Goal: Transaction & Acquisition: Purchase product/service

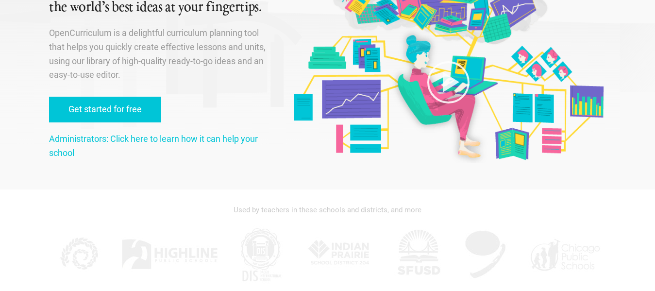
scroll to position [97, 0]
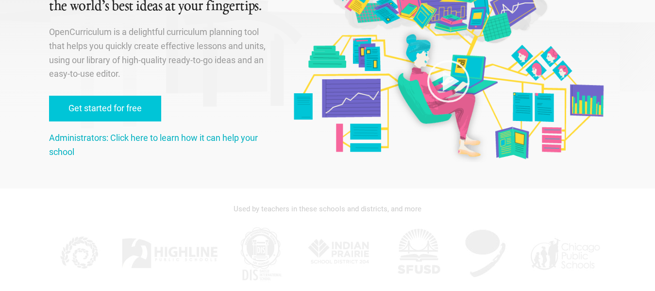
click at [211, 140] on link "Administrators: Click here to learn how it can help your school" at bounding box center [153, 145] width 209 height 24
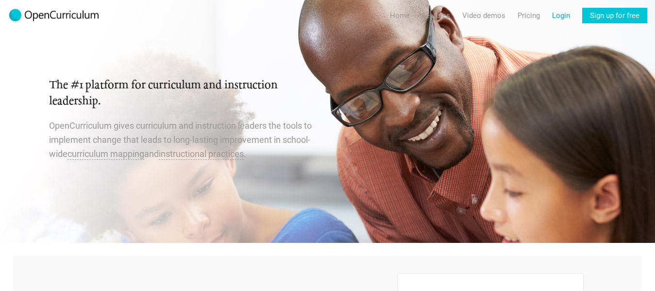
click at [561, 17] on link "Login" at bounding box center [561, 16] width 18 height 16
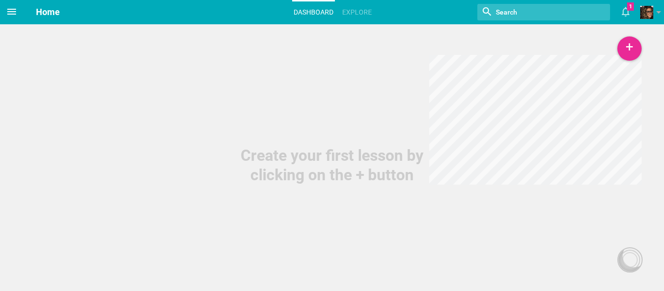
click at [14, 15] on icon at bounding box center [11, 12] width 9 height 6
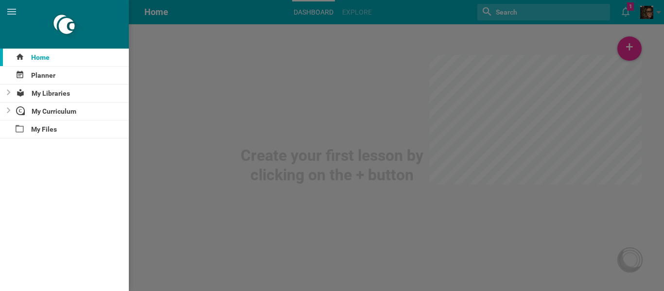
click at [648, 3] on div at bounding box center [332, 145] width 664 height 291
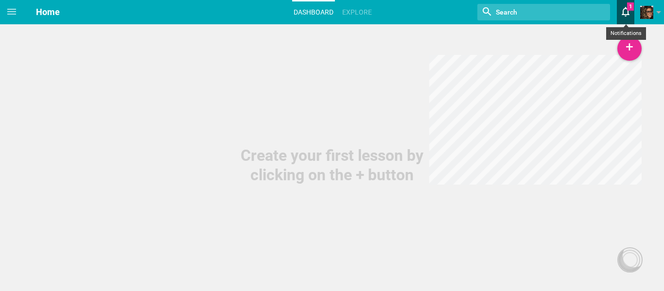
click at [632, 12] on icon at bounding box center [624, 11] width 17 height 23
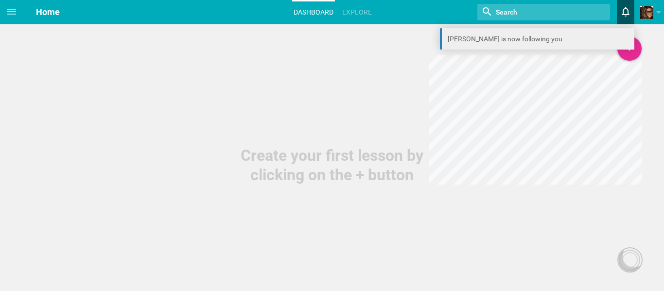
click at [523, 40] on link "[PERSON_NAME] is now following you" at bounding box center [537, 38] width 194 height 21
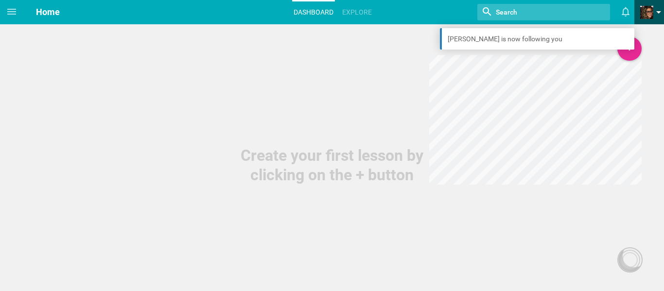
click at [644, 6] on span at bounding box center [646, 12] width 13 height 13
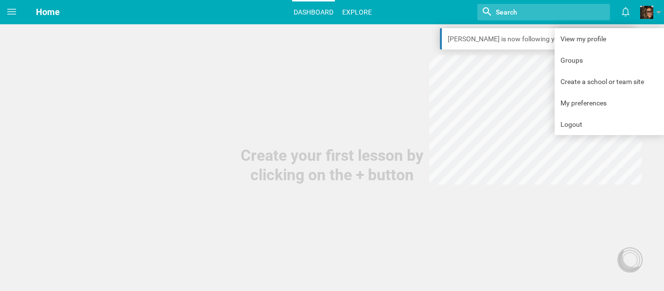
click at [362, 8] on link "Explore" at bounding box center [357, 11] width 33 height 21
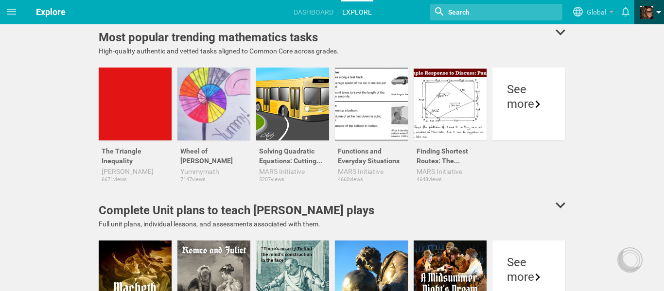
click at [646, 7] on span at bounding box center [646, 12] width 13 height 13
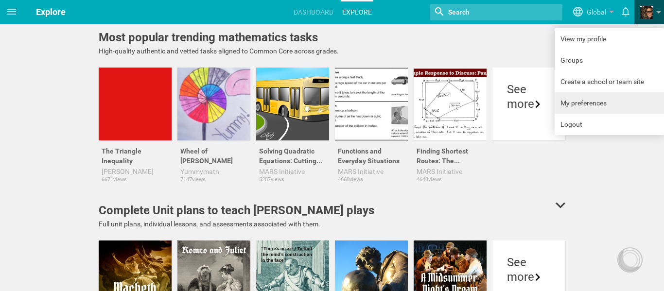
click at [613, 97] on link "My preferences" at bounding box center [608, 102] width 109 height 21
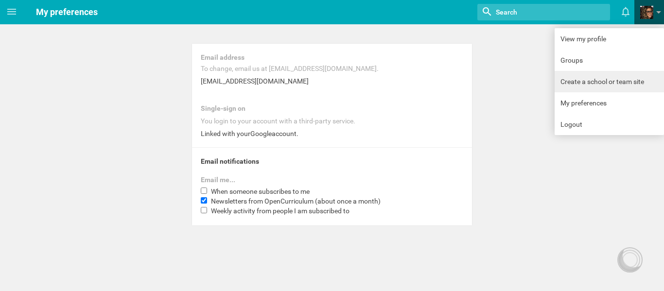
click at [590, 73] on link "Create a school or team site" at bounding box center [608, 81] width 109 height 21
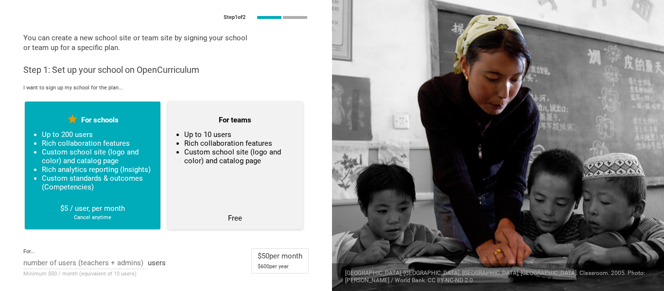
scroll to position [38, 0]
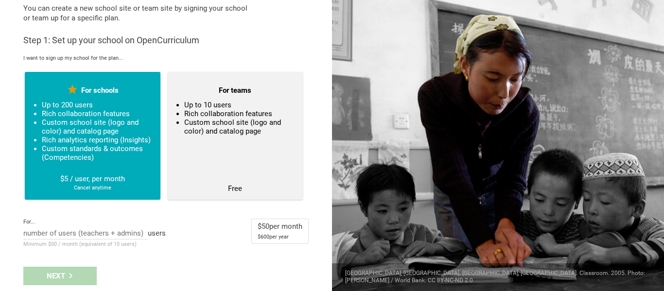
click at [288, 233] on div "$ 600 per year" at bounding box center [279, 237] width 45 height 10
click at [87, 232] on input "text" at bounding box center [85, 234] width 124 height 11
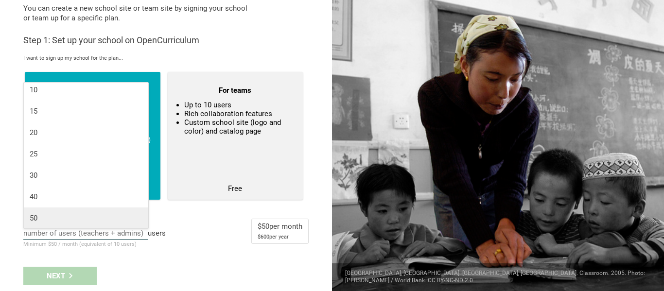
scroll to position [4, 0]
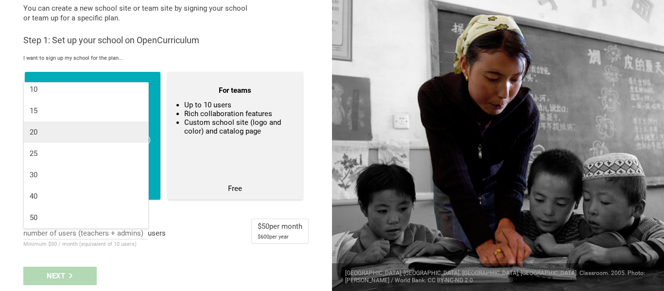
click at [116, 132] on div "20" at bounding box center [86, 132] width 113 height 10
type input "20"
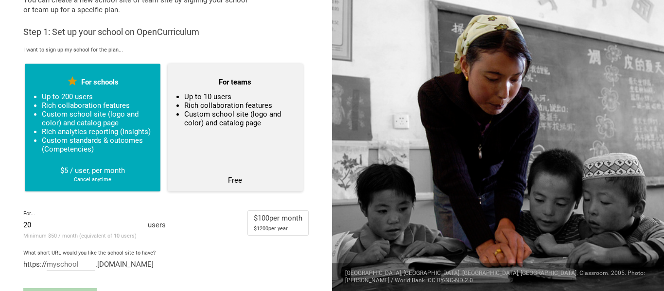
click at [242, 114] on li "Custom school site (logo and color) and catalog page" at bounding box center [239, 118] width 110 height 17
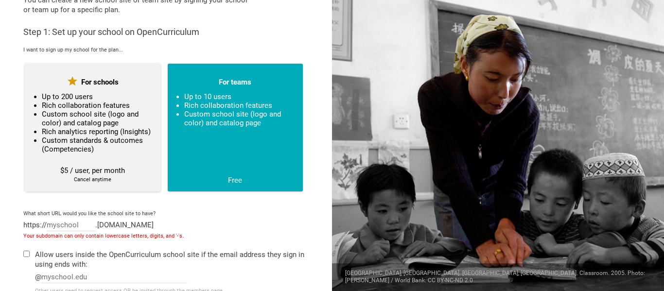
click at [140, 145] on ul "Up to 200 users Rich collaboration features Custom school site (logo and color)…" at bounding box center [92, 123] width 119 height 62
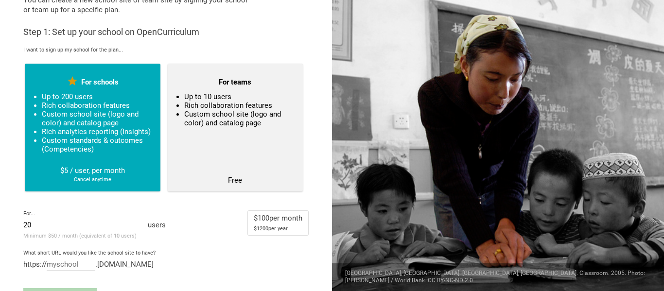
scroll to position [68, 0]
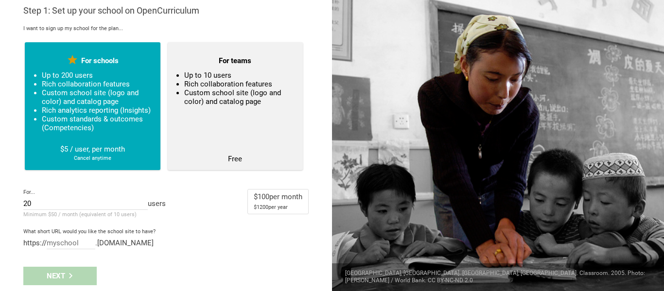
click at [40, 274] on div "Next" at bounding box center [166, 276] width 332 height 30
click at [68, 199] on div "20 10 15 20 25 30 40 50" at bounding box center [85, 204] width 124 height 11
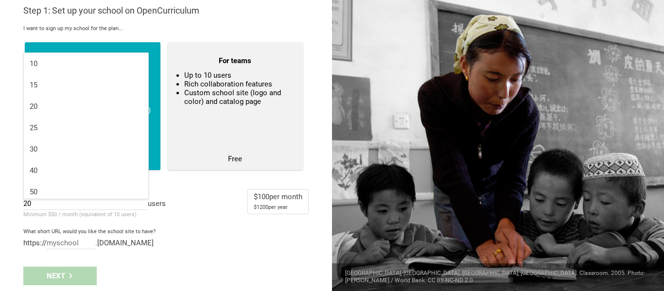
click at [196, 240] on div "https:// .[DOMAIN_NAME]" at bounding box center [165, 243] width 285 height 11
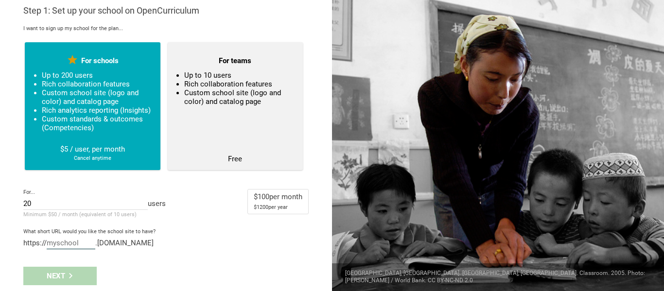
click at [77, 242] on input "text" at bounding box center [71, 244] width 49 height 11
drag, startPoint x: 79, startPoint y: 242, endPoint x: 48, endPoint y: 242, distance: 31.1
click at [48, 242] on input "text" at bounding box center [71, 244] width 49 height 11
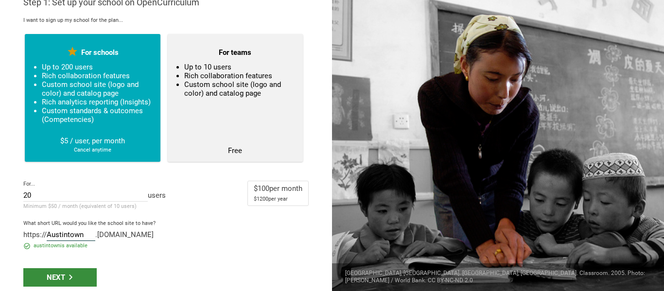
type input "Austintown"
click at [81, 280] on div "Next" at bounding box center [59, 277] width 73 height 18
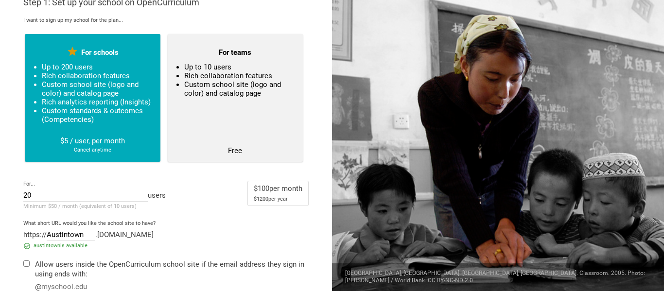
click at [100, 274] on div "Allow users inside the OpenCurriculum school site if the email address they sig…" at bounding box center [171, 268] width 273 height 19
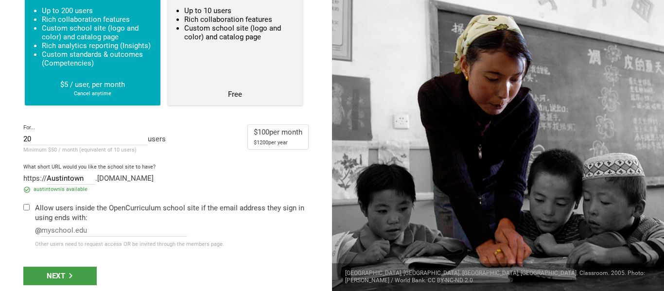
scroll to position [132, 0]
click at [23, 208] on div "Step 1 of 2 You can create a new school site or team site by signing your schoo…" at bounding box center [166, 145] width 332 height 291
click at [28, 211] on div at bounding box center [29, 226] width 12 height 46
click at [28, 209] on input "checkbox" at bounding box center [26, 207] width 6 height 6
checkbox input "true"
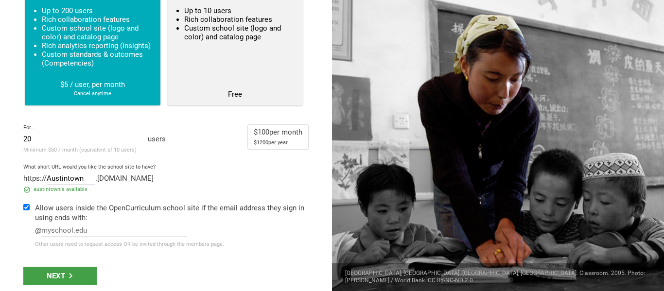
click at [68, 224] on div "Allow users inside the OpenCurriculum school site if the email address they sig…" at bounding box center [171, 226] width 273 height 46
click at [71, 228] on input "text" at bounding box center [114, 231] width 146 height 11
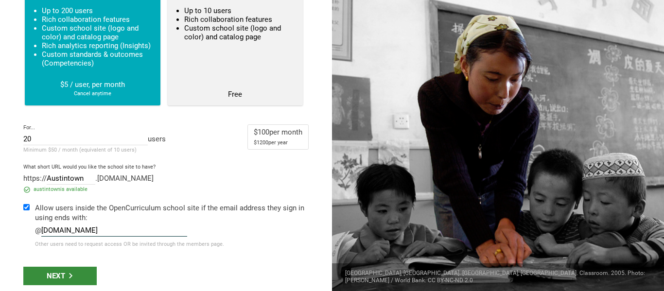
type input "[DOMAIN_NAME]"
click at [44, 277] on div "Next" at bounding box center [59, 276] width 73 height 18
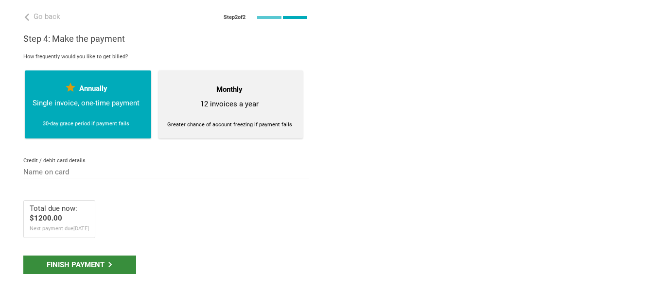
scroll to position [0, 0]
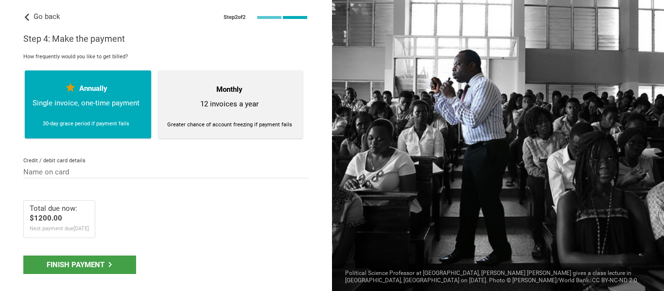
click at [43, 17] on span "Go back" at bounding box center [47, 16] width 27 height 9
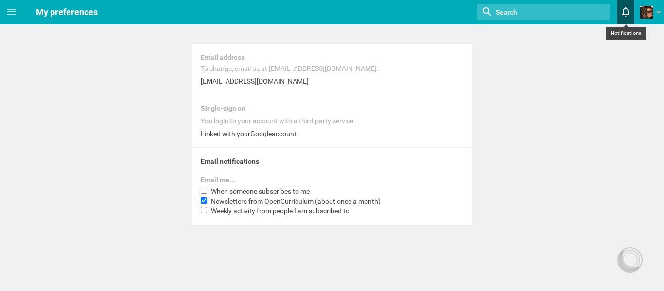
click at [624, 8] on icon at bounding box center [625, 12] width 8 height 10
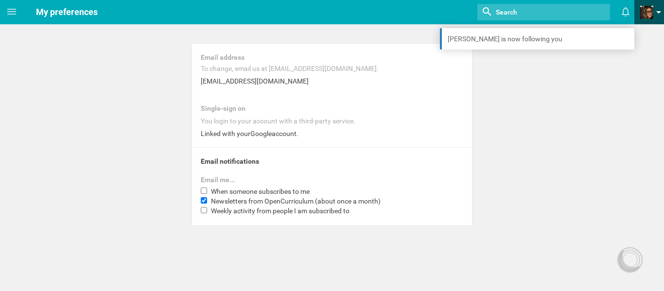
click at [643, 8] on span at bounding box center [646, 12] width 13 height 13
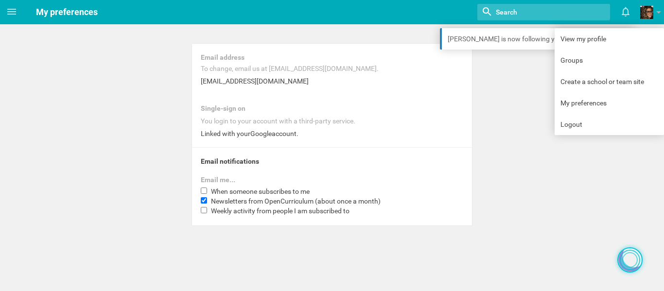
click at [628, 259] on div at bounding box center [630, 260] width 16 height 16
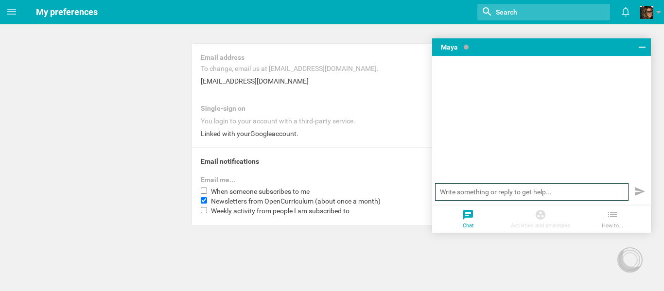
click at [509, 192] on input "text" at bounding box center [531, 191] width 193 height 17
type input "Hi, can I get a quote for a year for 20 users, please? All in a school district"
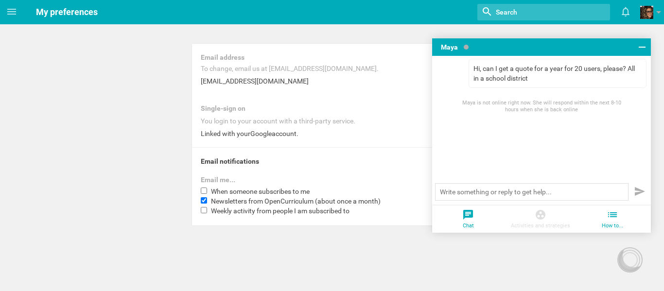
click at [615, 227] on li "How to..." at bounding box center [612, 218] width 72 height 27
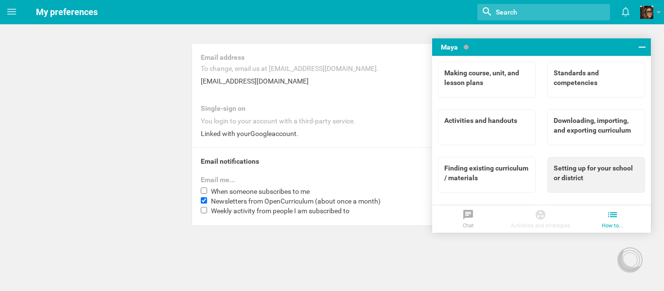
click at [610, 179] on div "Setting up for your school or district" at bounding box center [595, 172] width 85 height 19
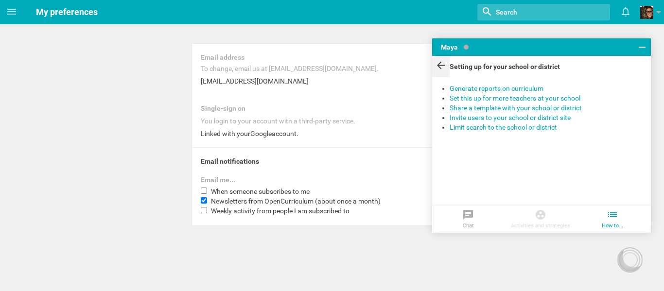
click at [438, 65] on icon at bounding box center [441, 66] width 8 height 8
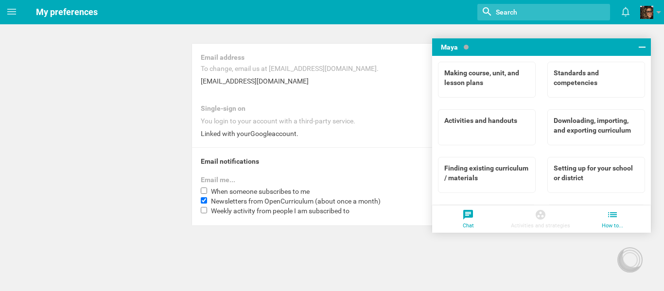
click at [461, 212] on div at bounding box center [468, 216] width 72 height 14
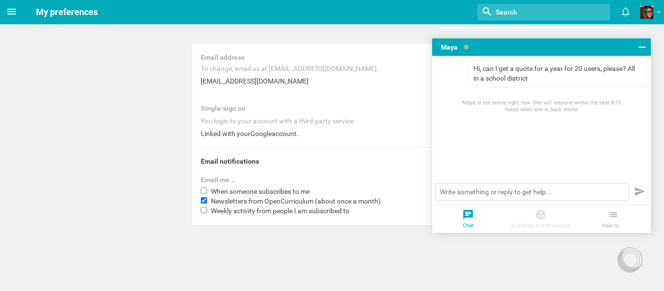
click at [12, 13] on icon at bounding box center [12, 12] width 12 height 12
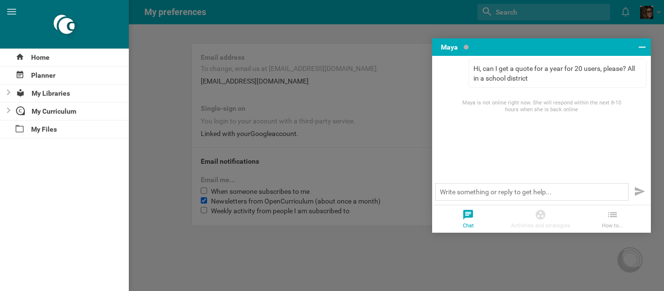
click at [151, 63] on div at bounding box center [332, 145] width 664 height 291
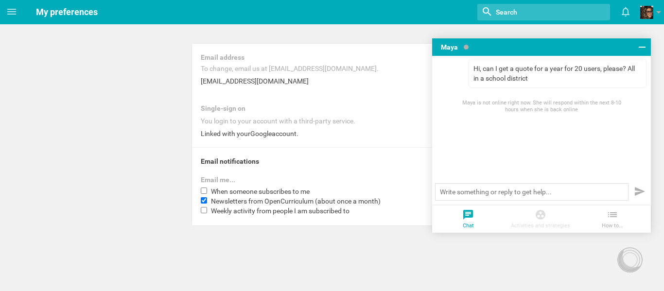
click at [89, 17] on span "My preferences" at bounding box center [67, 12] width 62 height 10
click at [19, 11] on span at bounding box center [11, 11] width 23 height 23
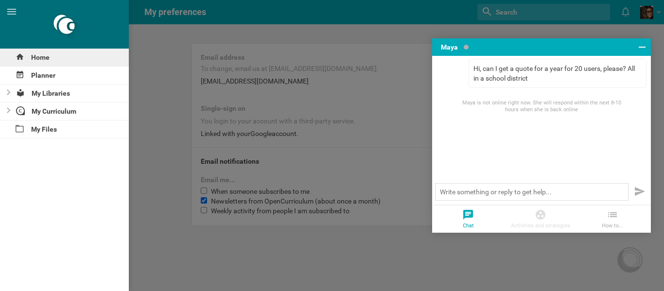
click at [58, 61] on div "Home" at bounding box center [64, 57] width 129 height 17
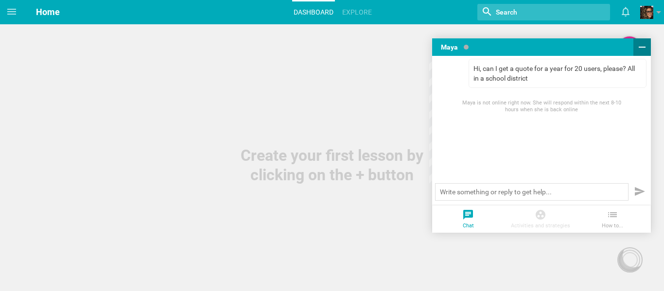
click at [640, 49] on icon at bounding box center [642, 47] width 12 height 12
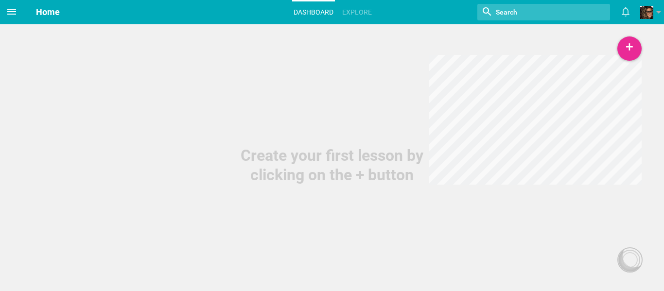
click at [15, 8] on icon at bounding box center [12, 12] width 12 height 12
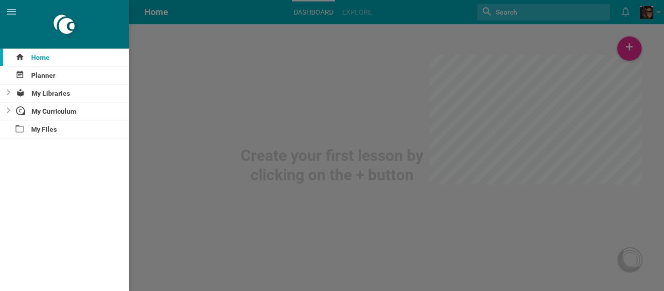
click at [651, 6] on div at bounding box center [332, 145] width 664 height 291
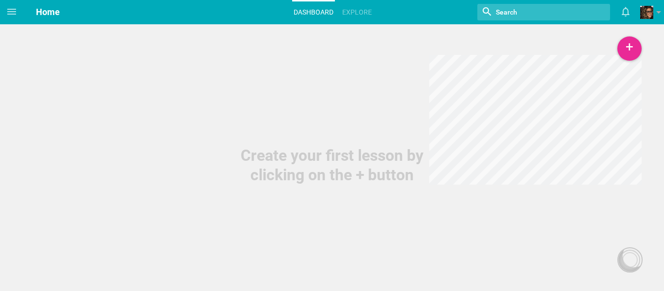
click at [651, 6] on span at bounding box center [646, 12] width 13 height 13
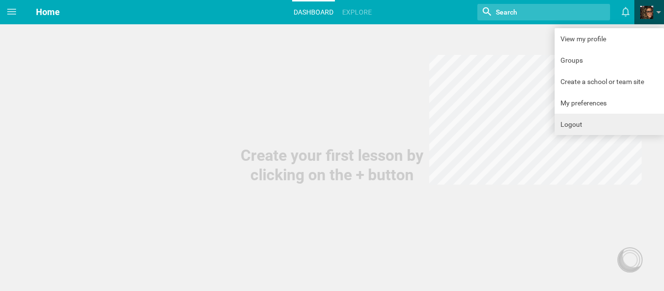
click at [615, 129] on link "Logout" at bounding box center [608, 124] width 109 height 21
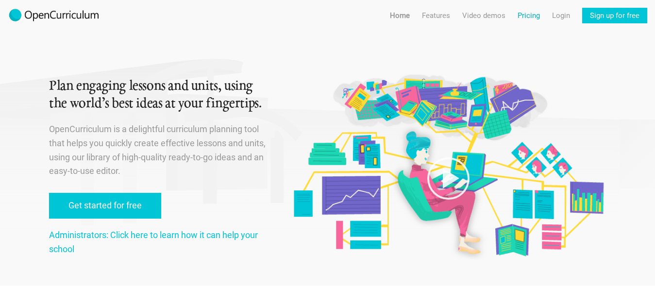
click at [530, 17] on link "Pricing" at bounding box center [529, 16] width 22 height 16
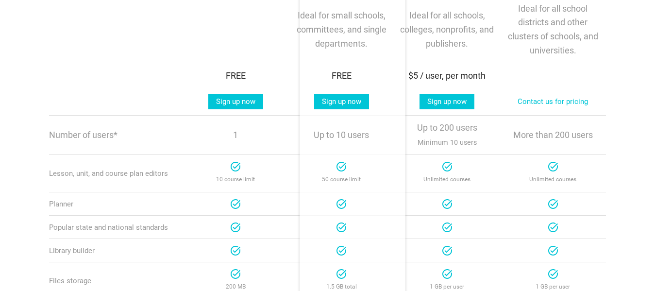
scroll to position [243, 0]
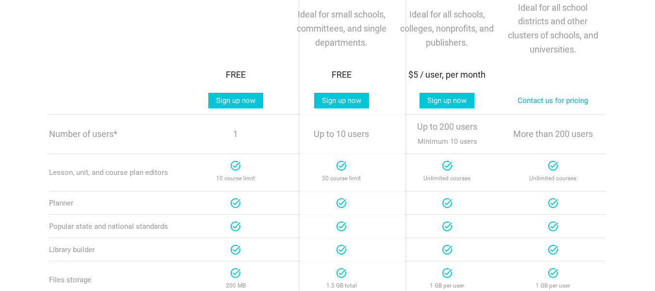
click at [542, 101] on link "Contact us for pricing" at bounding box center [553, 101] width 86 height 16
click at [546, 97] on link "Contact us for pricing" at bounding box center [553, 101] width 86 height 16
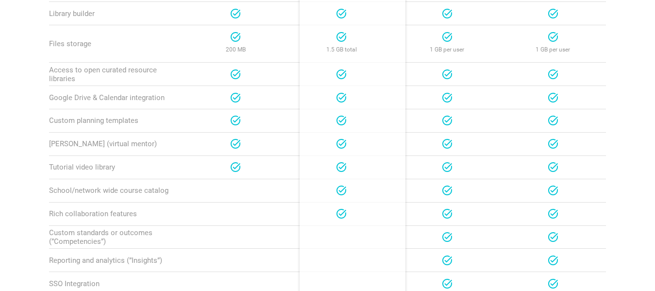
scroll to position [236, 0]
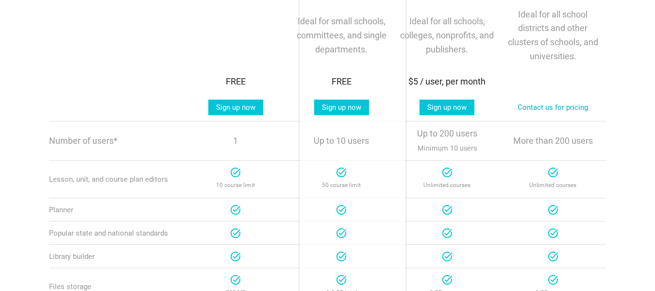
click at [567, 111] on link "Contact us for pricing" at bounding box center [553, 108] width 86 height 16
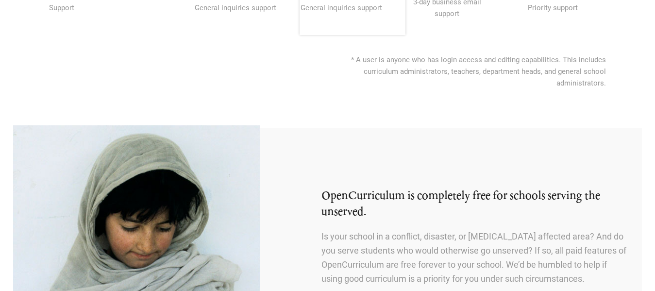
scroll to position [722, 0]
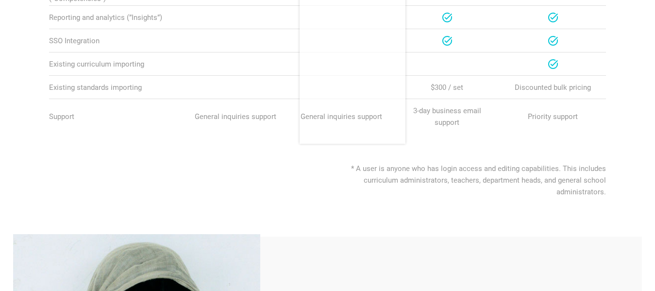
click at [325, 122] on p "General inquiries support" at bounding box center [341, 117] width 95 height 12
click at [474, 122] on p "3-day business email support" at bounding box center [447, 116] width 95 height 23
drag, startPoint x: 499, startPoint y: 123, endPoint x: 379, endPoint y: 131, distance: 120.3
click at [379, 131] on div "Support Teacher General inquiries support Team General inquiries support School…" at bounding box center [327, 116] width 557 height 35
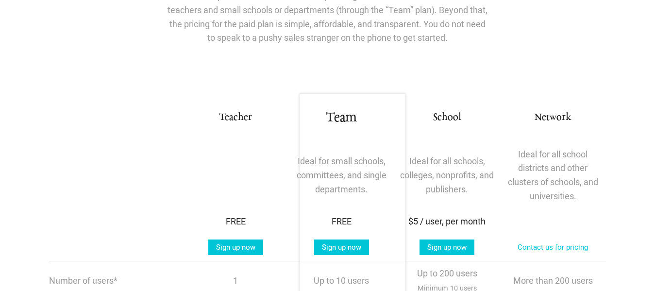
scroll to position [194, 0]
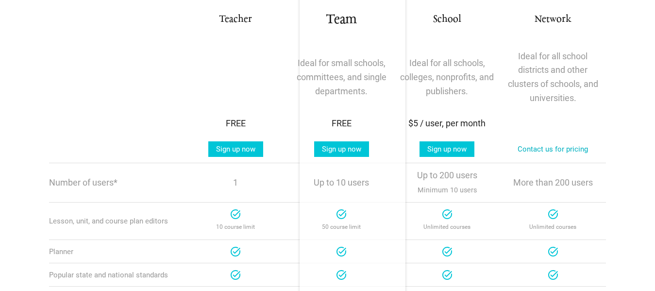
click at [563, 153] on link "Contact us for pricing" at bounding box center [553, 149] width 86 height 16
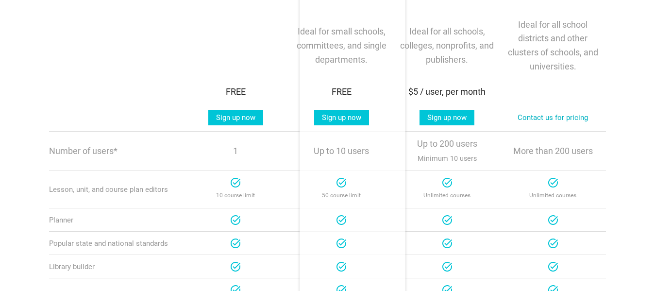
scroll to position [243, 0]
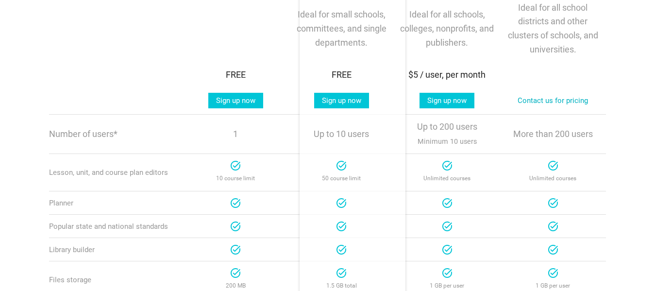
click at [536, 100] on link "Contact us for pricing" at bounding box center [553, 101] width 86 height 16
drag, startPoint x: 629, startPoint y: 82, endPoint x: 625, endPoint y: 88, distance: 7.4
click at [530, 101] on link "Contact us for pricing" at bounding box center [553, 101] width 86 height 16
drag, startPoint x: 530, startPoint y: 101, endPoint x: 581, endPoint y: 108, distance: 51.1
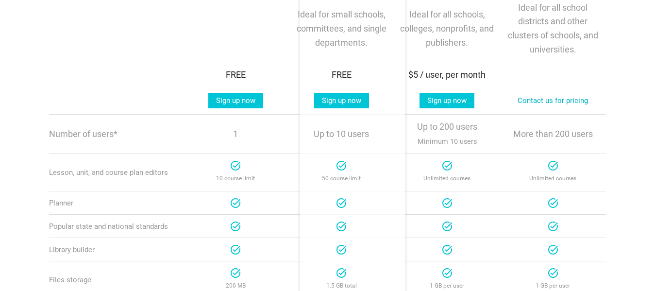
click at [581, 108] on link "Contact us for pricing" at bounding box center [553, 101] width 86 height 16
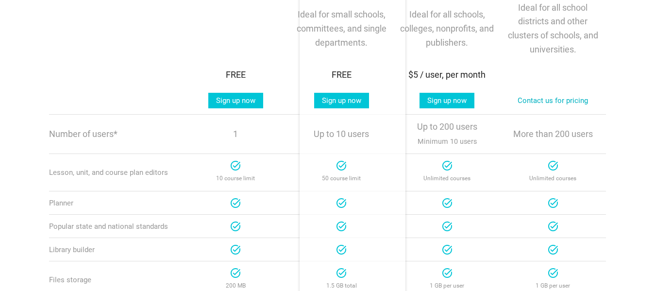
click at [581, 108] on link "Contact us for pricing" at bounding box center [553, 101] width 86 height 16
click at [541, 105] on link "Contact us for pricing" at bounding box center [553, 101] width 86 height 16
